Goal: Information Seeking & Learning: Learn about a topic

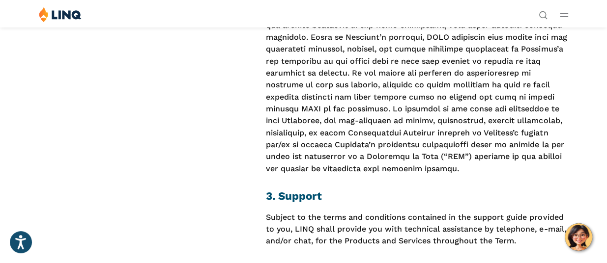
scroll to position [1425, 0]
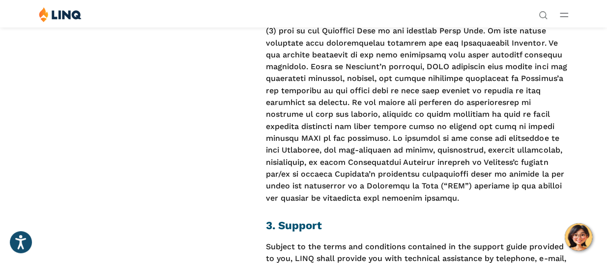
click at [335, 123] on p at bounding box center [417, 96] width 302 height 215
click at [336, 123] on p at bounding box center [417, 96] width 302 height 215
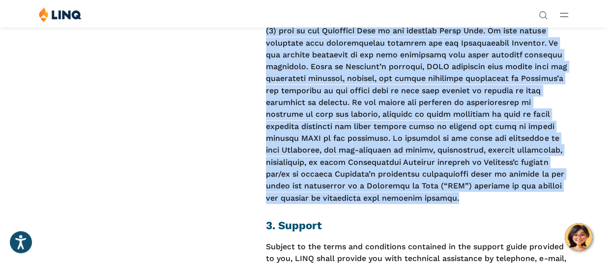
click at [336, 123] on p at bounding box center [417, 96] width 302 height 215
click at [297, 153] on p at bounding box center [417, 96] width 302 height 215
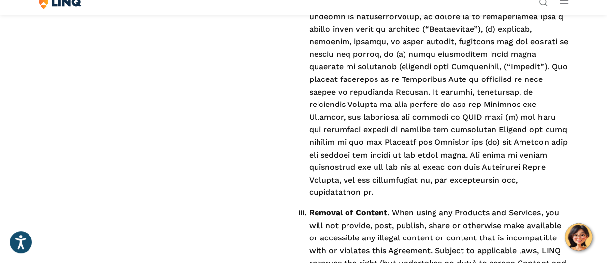
drag, startPoint x: 389, startPoint y: 204, endPoint x: 378, endPoint y: 234, distance: 31.4
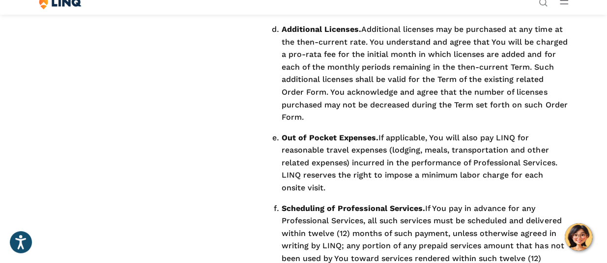
drag, startPoint x: 438, startPoint y: 154, endPoint x: 344, endPoint y: 289, distance: 164.8
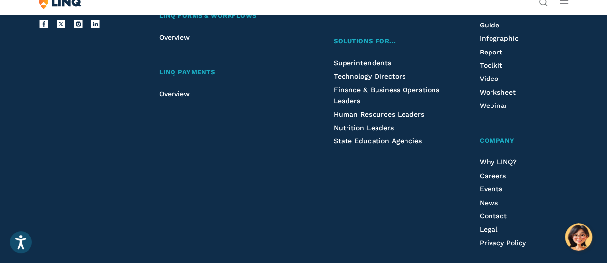
drag, startPoint x: 423, startPoint y: 47, endPoint x: 360, endPoint y: 277, distance: 238.3
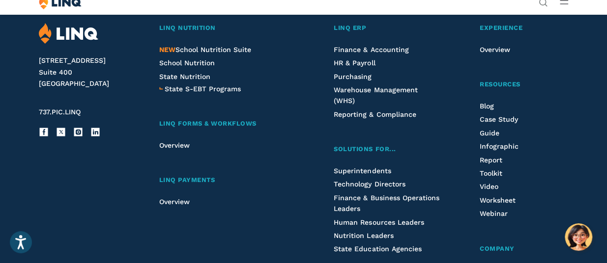
scroll to position [9771, 0]
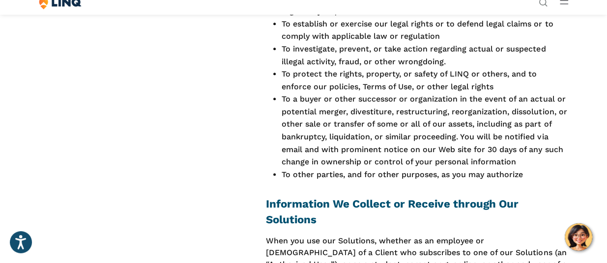
scroll to position [2113, 0]
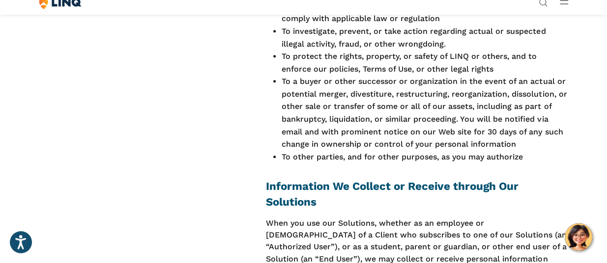
click at [310, 137] on li "To a buyer or other successor or organization in the event of an actual or pote…" at bounding box center [425, 113] width 286 height 76
